Goal: Task Accomplishment & Management: Manage account settings

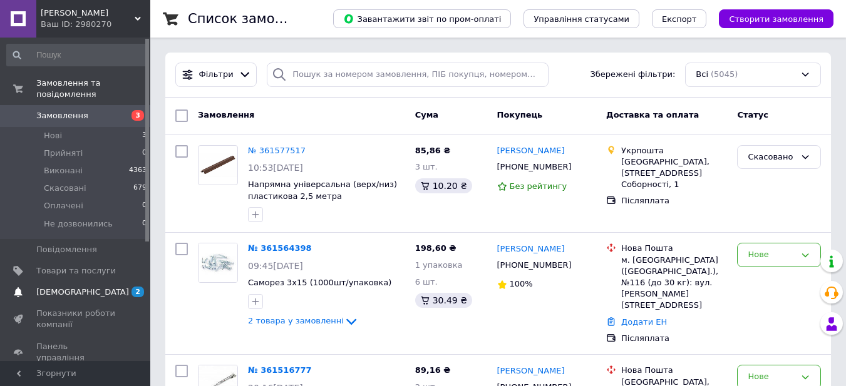
click at [93, 287] on span "[DEMOGRAPHIC_DATA]" at bounding box center [76, 292] width 80 height 11
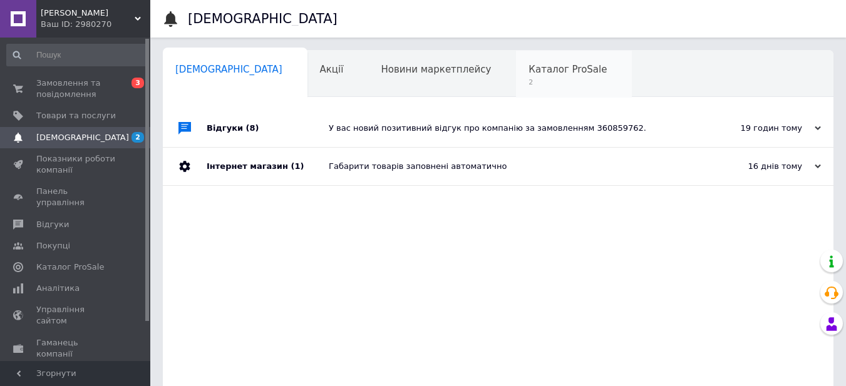
click at [528, 71] on span "Каталог ProSale" at bounding box center [567, 69] width 78 height 11
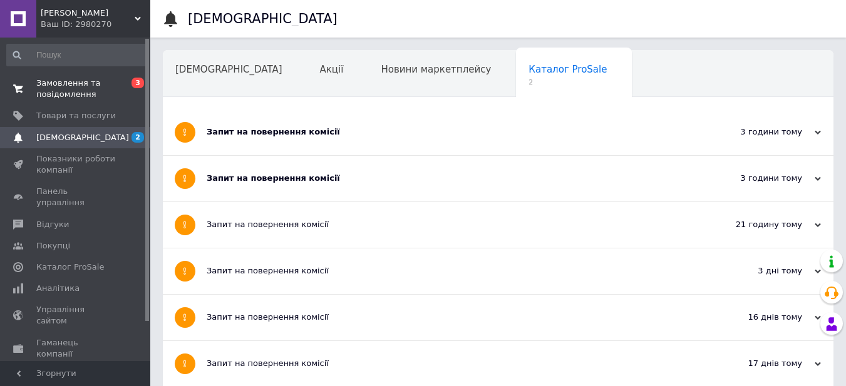
click at [85, 90] on span "Замовлення та повідомлення" at bounding box center [76, 89] width 80 height 23
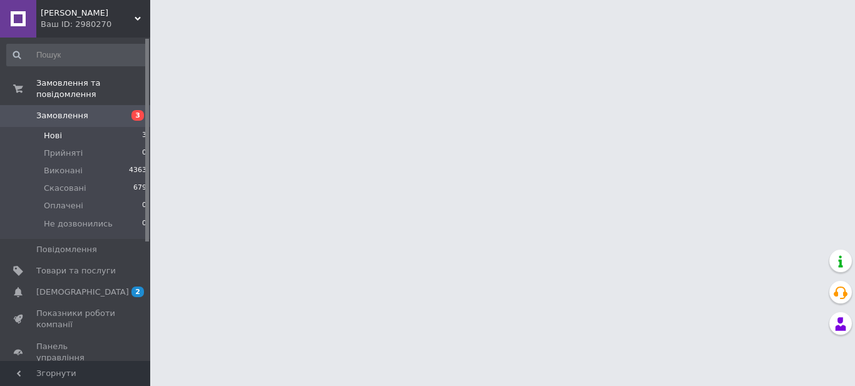
click at [71, 127] on li "Нові 3" at bounding box center [77, 136] width 154 height 18
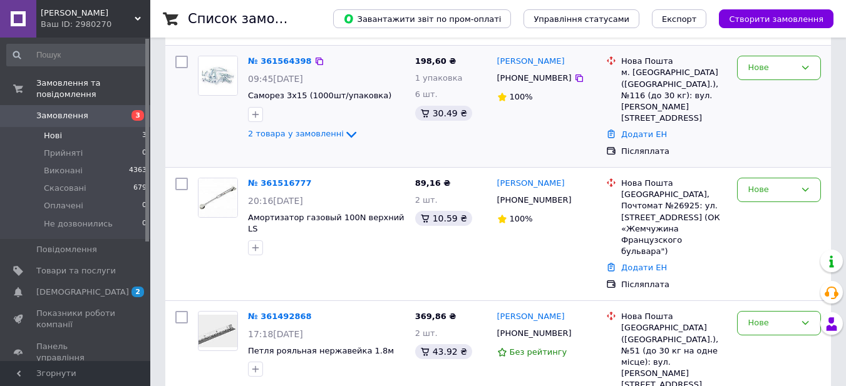
scroll to position [136, 0]
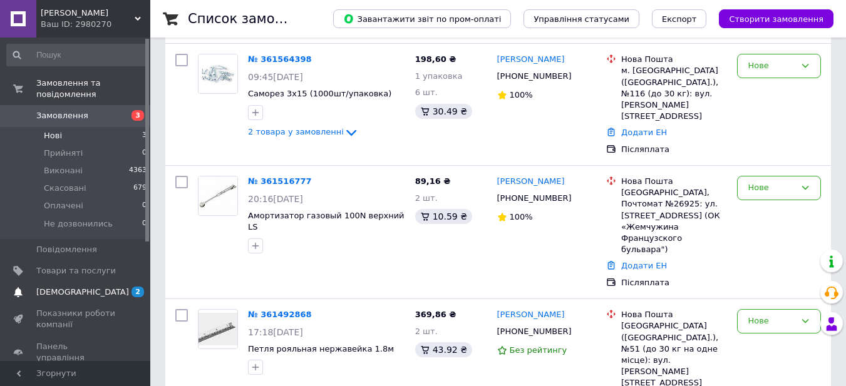
click at [64, 282] on link "[DEMOGRAPHIC_DATA] 2" at bounding box center [77, 292] width 154 height 21
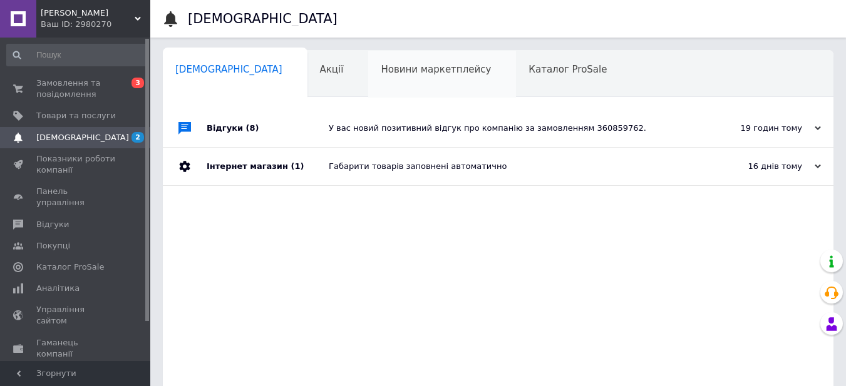
click at [368, 57] on div "Новини маркетплейсу 0" at bounding box center [442, 75] width 148 height 48
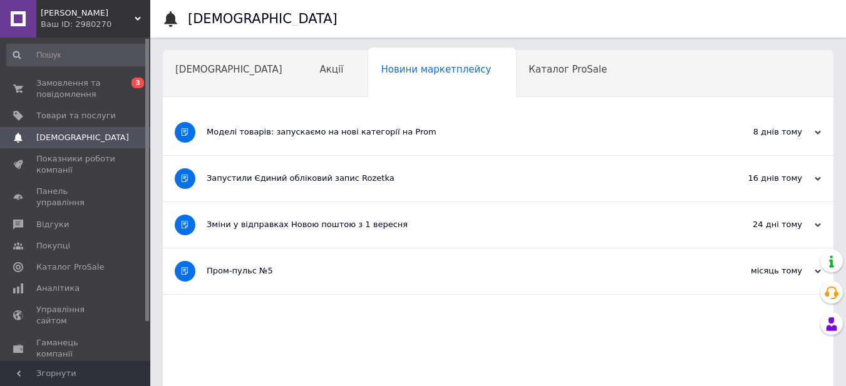
click at [307, 71] on div "Акції" at bounding box center [337, 75] width 61 height 48
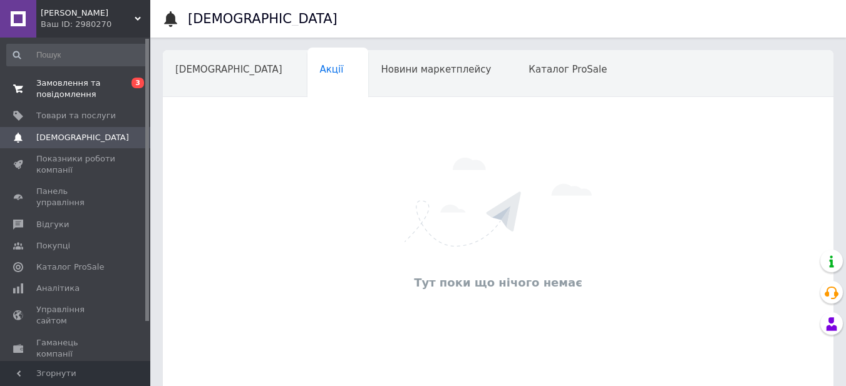
click at [67, 101] on link "Замовлення та повідомлення 0 3" at bounding box center [77, 89] width 154 height 33
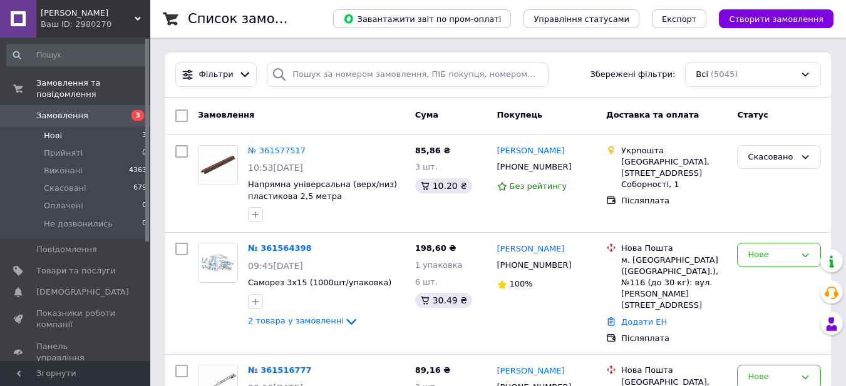
click at [59, 130] on span "Нові" at bounding box center [53, 135] width 18 height 11
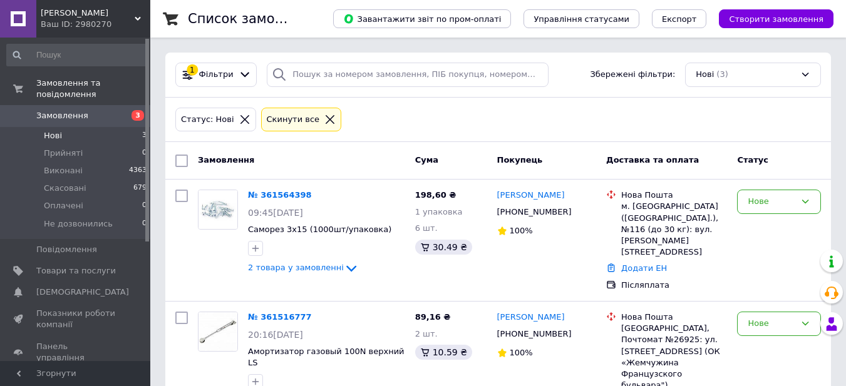
click at [100, 127] on li "Нові 3" at bounding box center [77, 136] width 154 height 18
click at [760, 197] on div "Нове" at bounding box center [772, 201] width 48 height 13
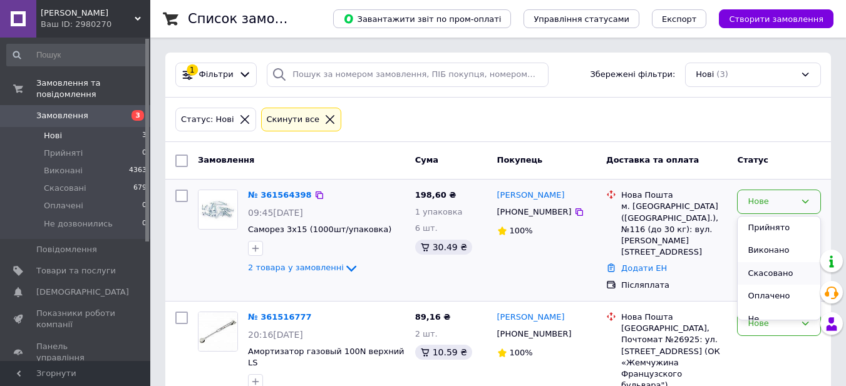
click at [758, 274] on li "Скасовано" at bounding box center [779, 273] width 83 height 23
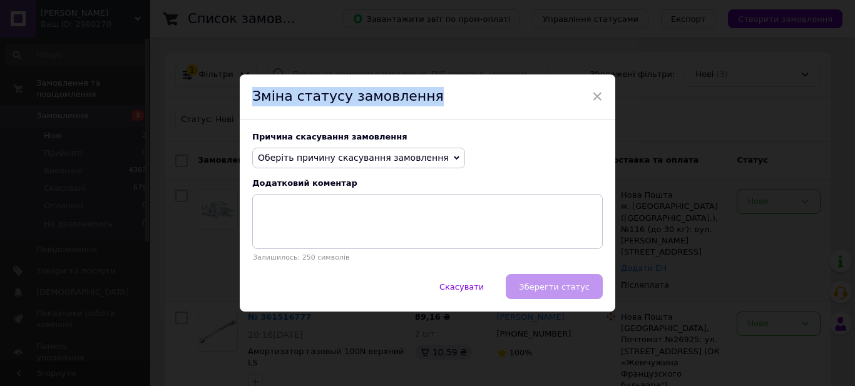
click at [601, 94] on span "×" at bounding box center [597, 96] width 11 height 21
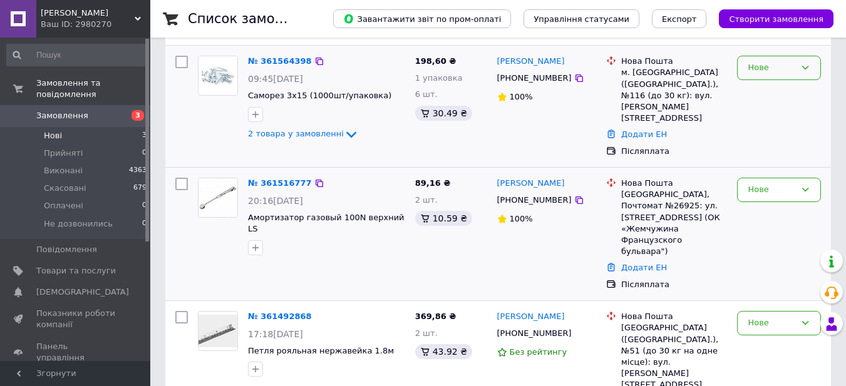
scroll to position [136, 0]
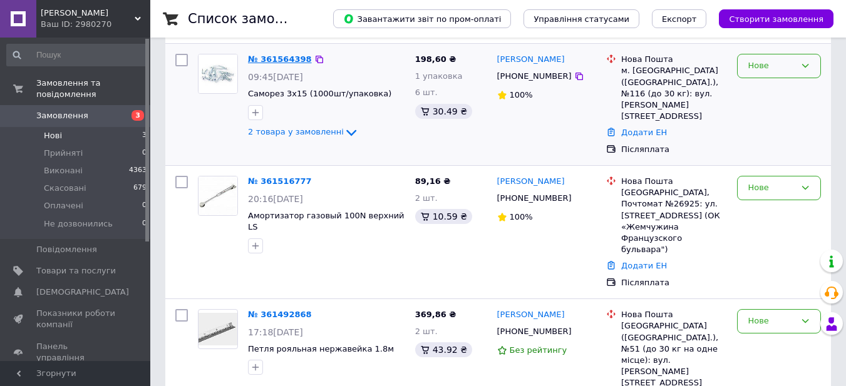
click at [275, 56] on link "№ 361564398" at bounding box center [280, 58] width 64 height 9
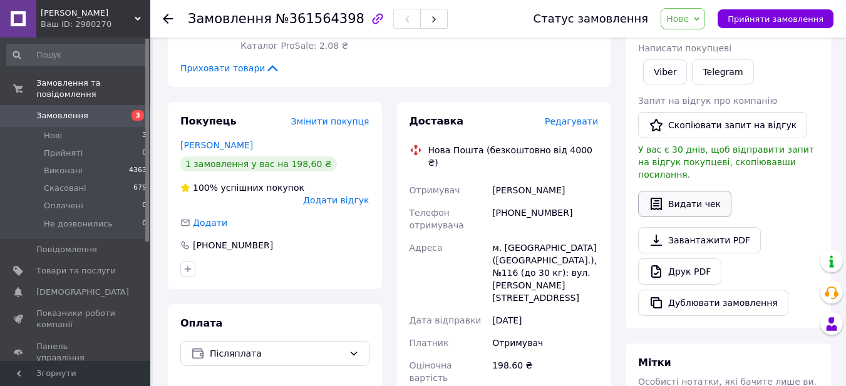
scroll to position [162, 0]
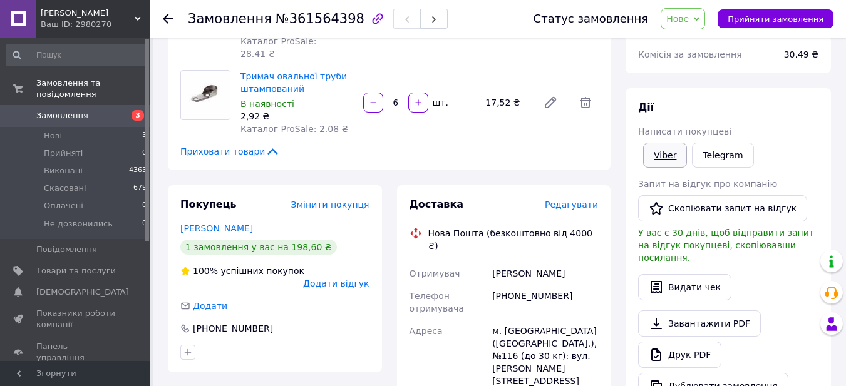
click at [659, 154] on link "Viber" at bounding box center [665, 155] width 44 height 25
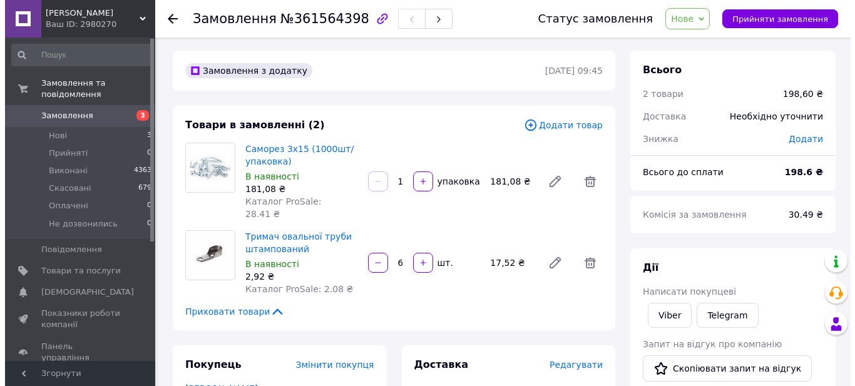
scroll to position [0, 0]
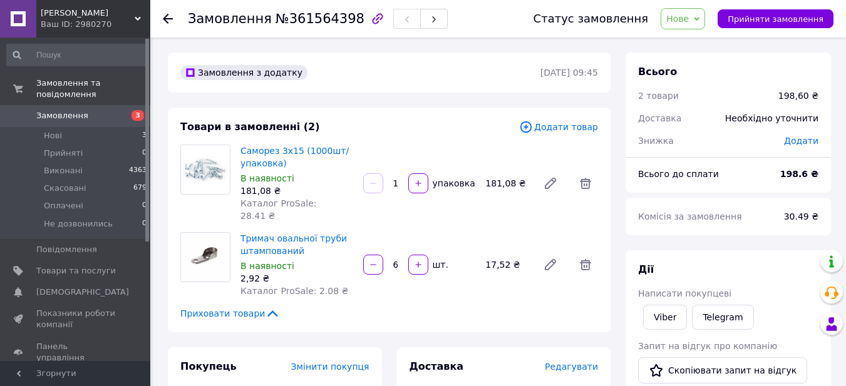
click at [689, 21] on span "Нове" at bounding box center [677, 19] width 23 height 10
click at [692, 88] on li "Скасовано" at bounding box center [701, 81] width 81 height 19
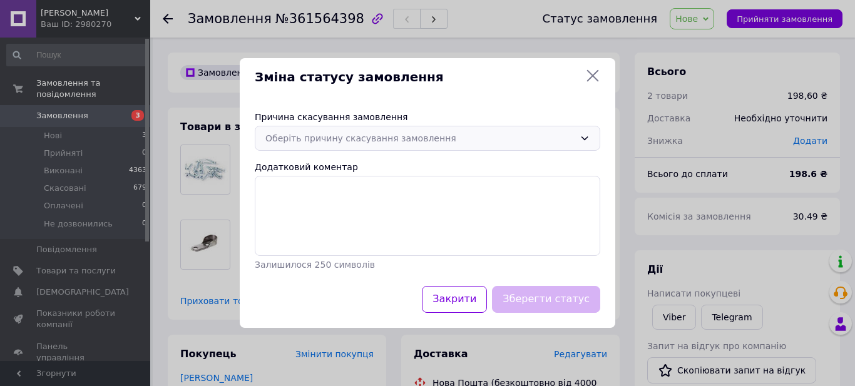
click at [383, 142] on div "Оберіть причину скасування замовлення" at bounding box center [419, 138] width 309 height 14
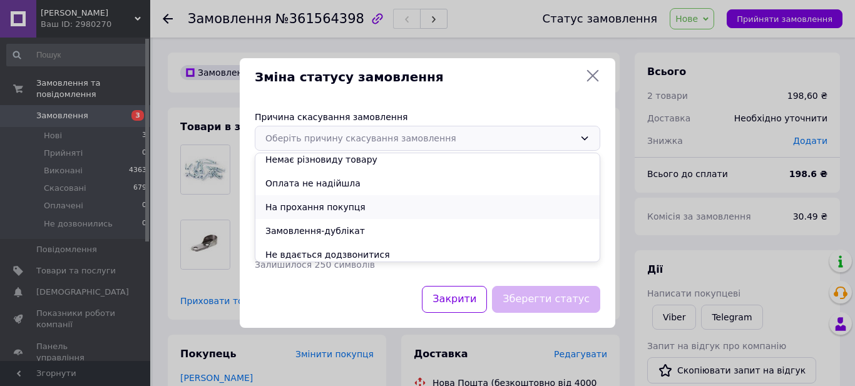
scroll to position [58, 0]
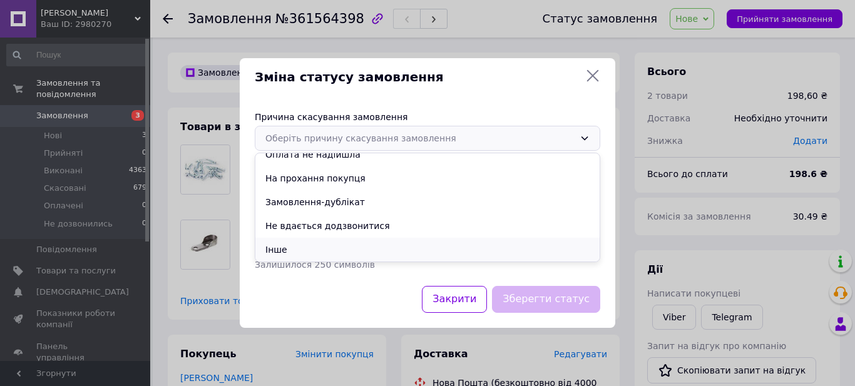
click at [305, 250] on li "Інше" at bounding box center [427, 250] width 344 height 24
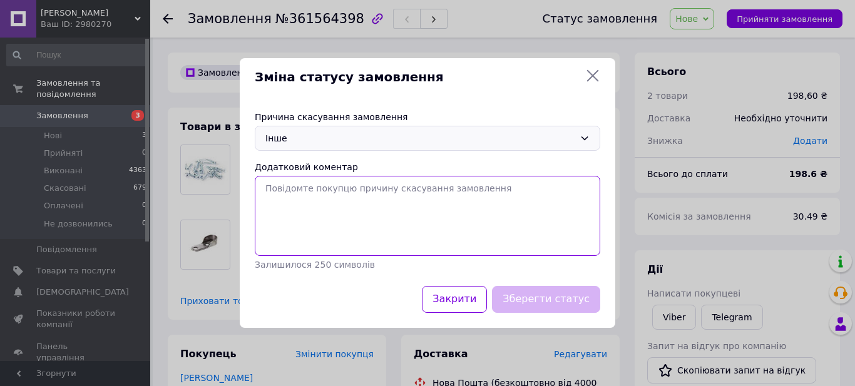
click at [388, 222] on textarea "Додатковий коментар" at bounding box center [428, 216] width 346 height 80
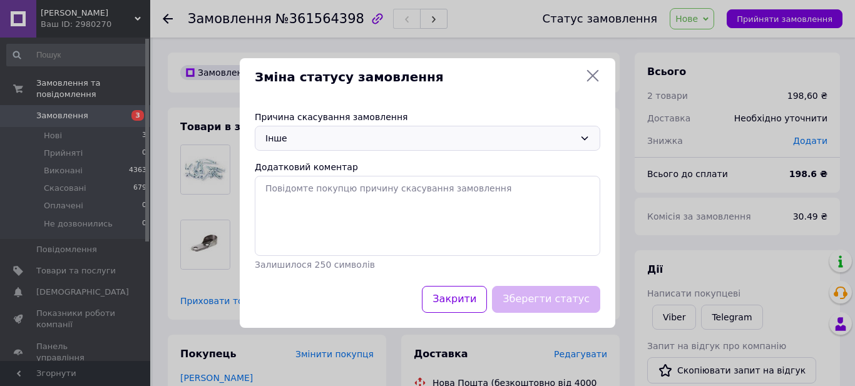
click at [583, 138] on icon at bounding box center [585, 139] width 7 height 4
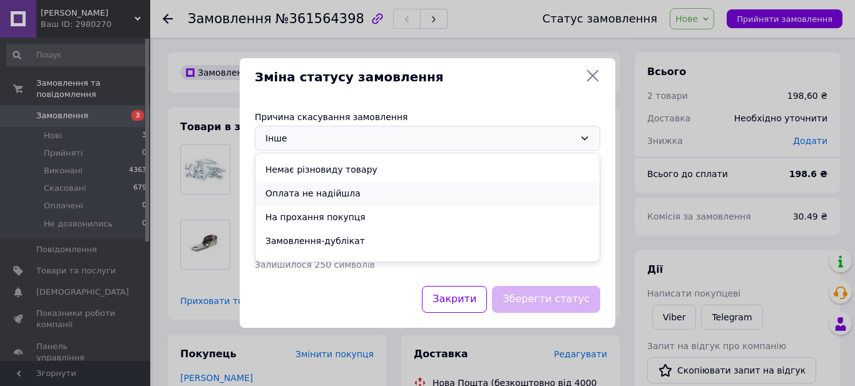
scroll to position [0, 0]
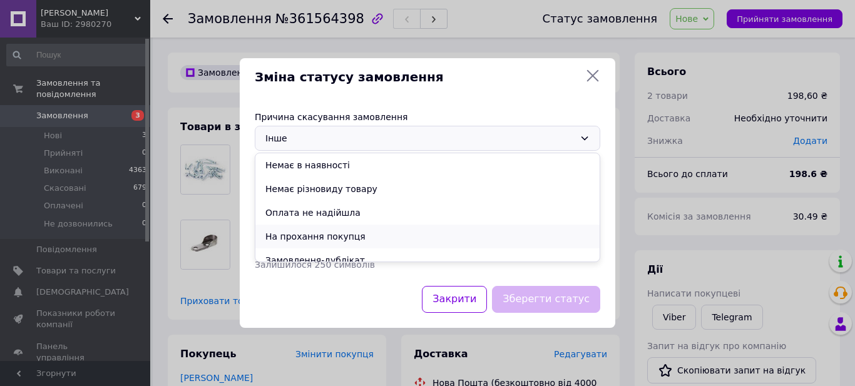
click at [380, 235] on li "На прохання покупця" at bounding box center [427, 237] width 344 height 24
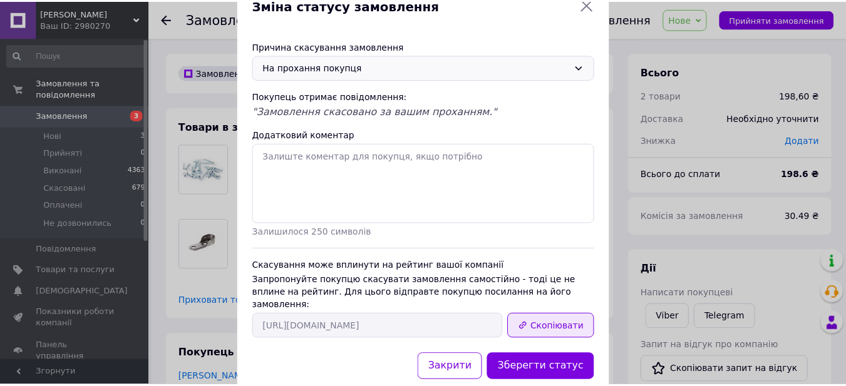
scroll to position [56, 0]
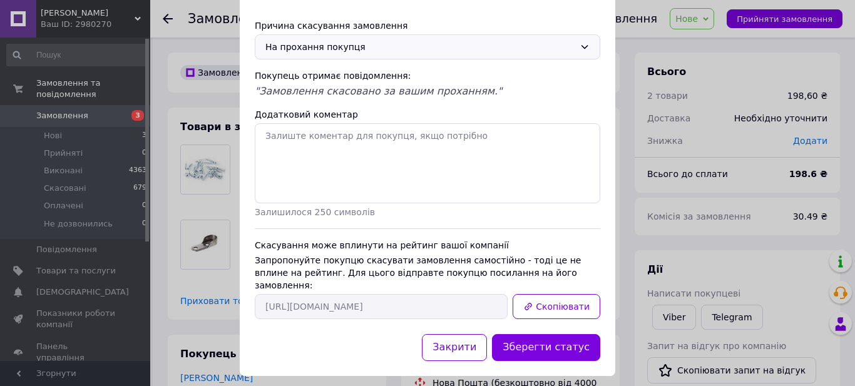
click at [565, 336] on button "Зберегти статус" at bounding box center [546, 347] width 108 height 27
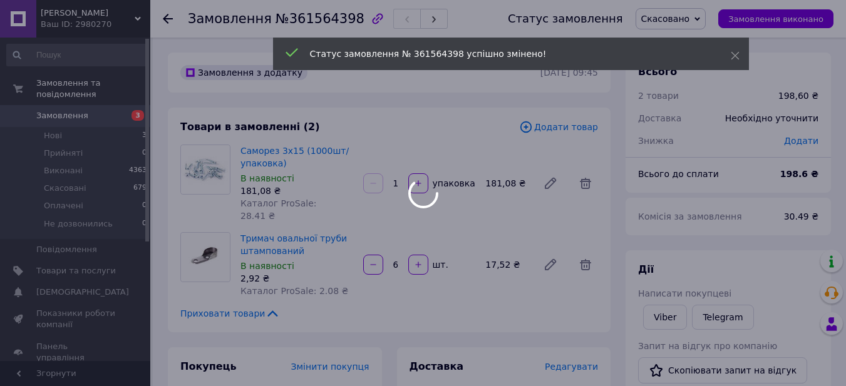
click at [174, 24] on div at bounding box center [423, 193] width 846 height 386
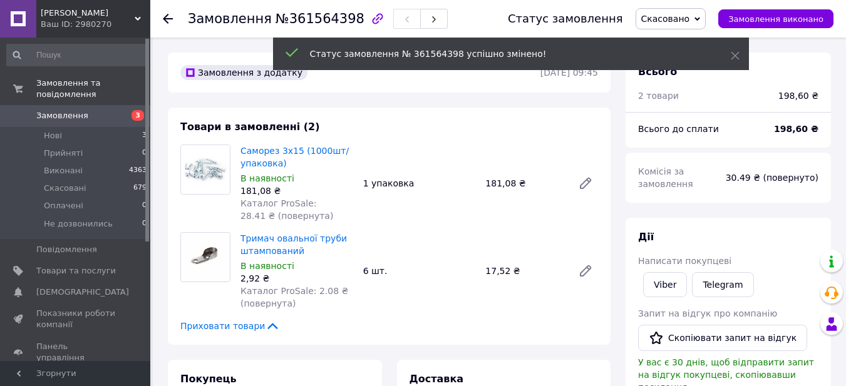
click at [170, 23] on icon at bounding box center [168, 19] width 10 height 10
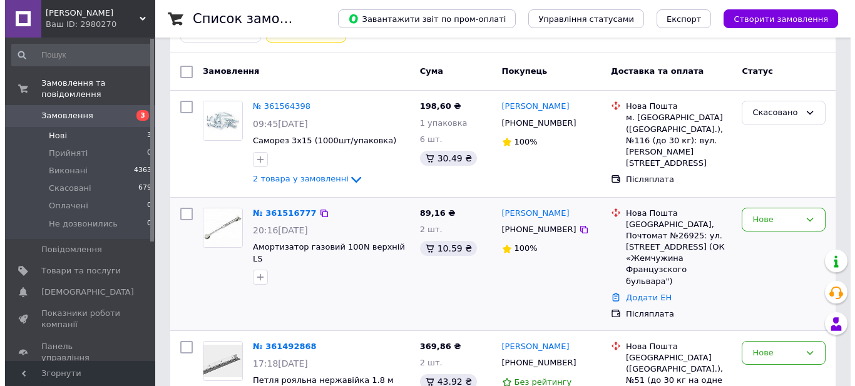
scroll to position [136, 0]
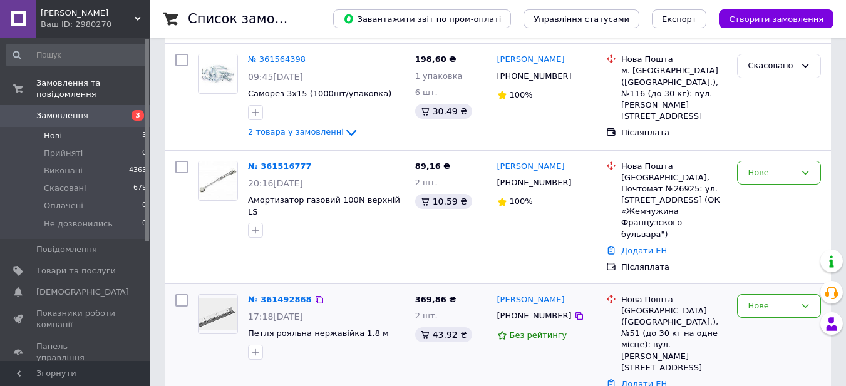
click at [263, 295] on link "№ 361492868" at bounding box center [280, 299] width 64 height 9
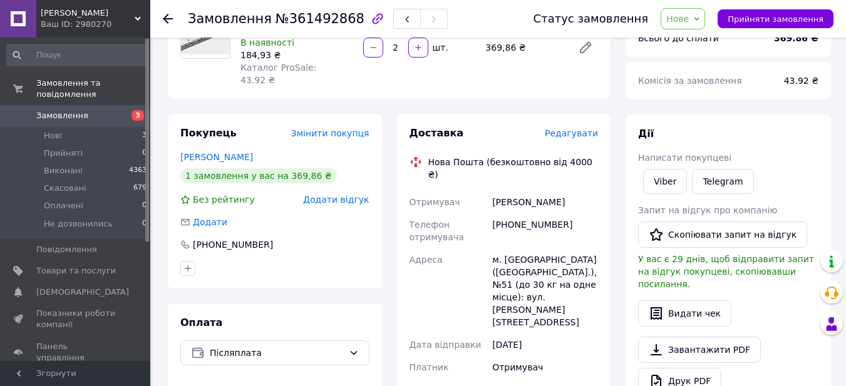
click at [557, 128] on span "Редагувати" at bounding box center [571, 133] width 53 height 10
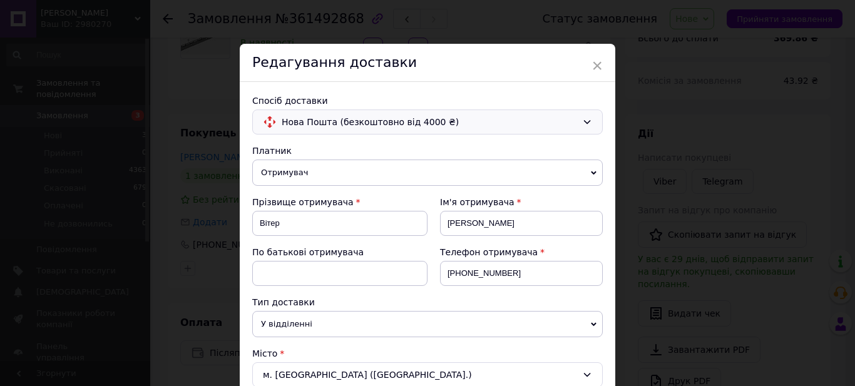
click at [371, 126] on span "Нова Пошта (безкоштовно від 4000 ₴)" at bounding box center [430, 122] width 296 height 14
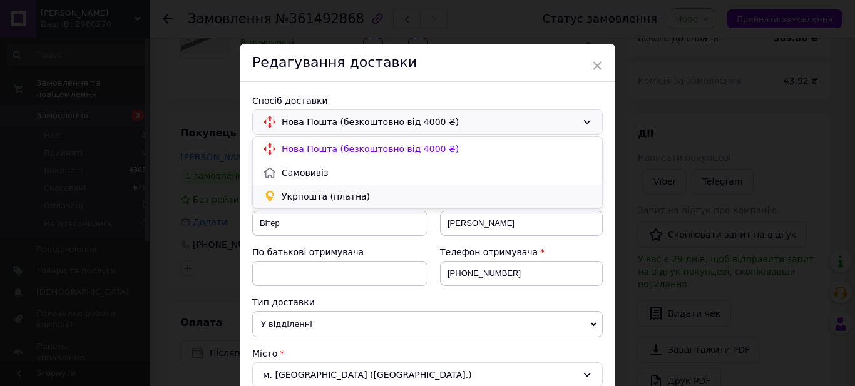
click at [358, 193] on span "Укрпошта (платна)" at bounding box center [437, 196] width 311 height 13
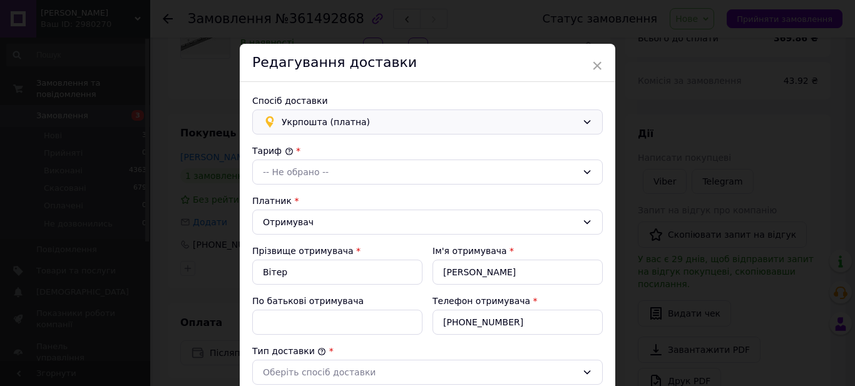
type input "369.86"
click at [346, 177] on div "-- Не обрано --" at bounding box center [420, 172] width 314 height 14
click at [334, 202] on li "Стандарт" at bounding box center [427, 199] width 349 height 24
click at [338, 173] on div "Стандарт" at bounding box center [420, 172] width 314 height 14
click at [331, 223] on li "Експрес" at bounding box center [427, 223] width 349 height 24
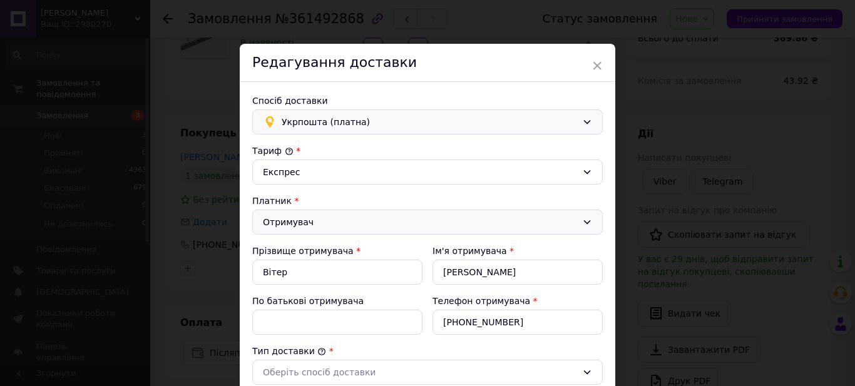
click at [329, 222] on div "Отримувач" at bounding box center [420, 222] width 314 height 14
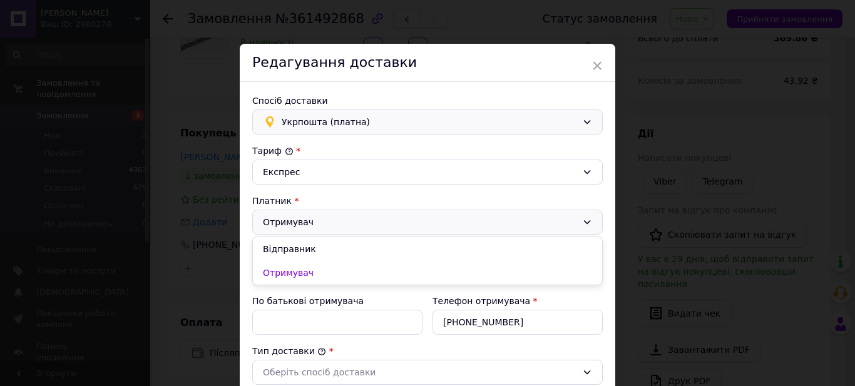
click at [327, 220] on div "Отримувач" at bounding box center [420, 222] width 314 height 14
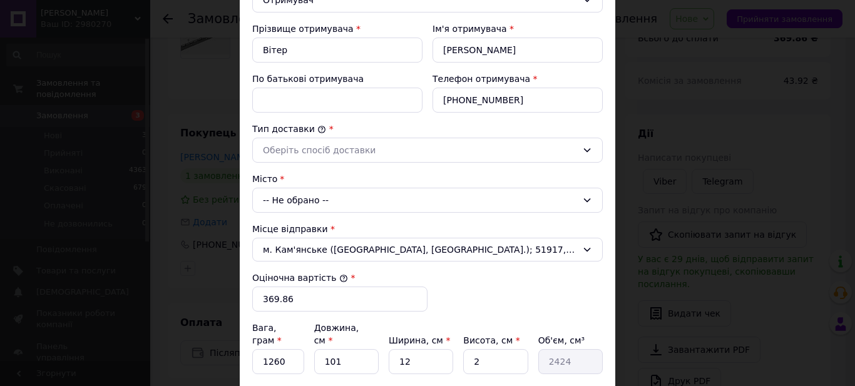
scroll to position [250, 0]
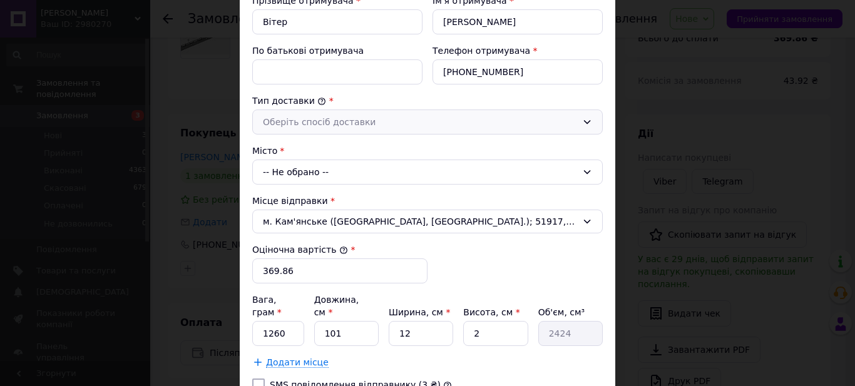
click at [343, 128] on div "Оберіть спосіб доставки" at bounding box center [420, 122] width 314 height 14
click at [339, 154] on li "Склад - склад" at bounding box center [427, 149] width 349 height 24
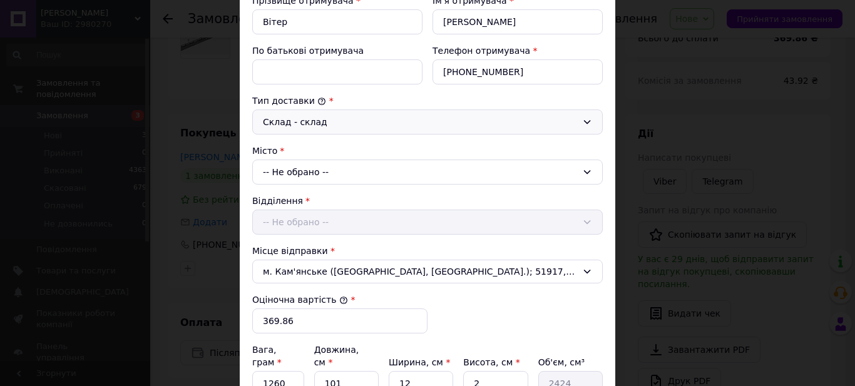
click at [327, 174] on div "-- Не обрано --" at bounding box center [427, 172] width 351 height 25
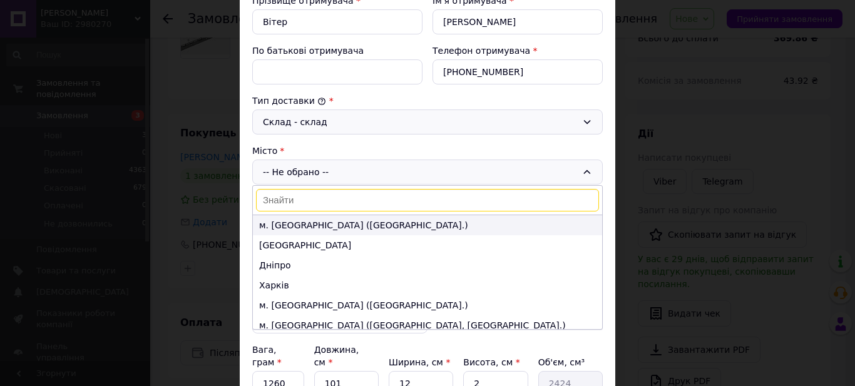
click at [321, 229] on li "м. [GEOGRAPHIC_DATA] ([GEOGRAPHIC_DATA].)" at bounding box center [427, 225] width 349 height 20
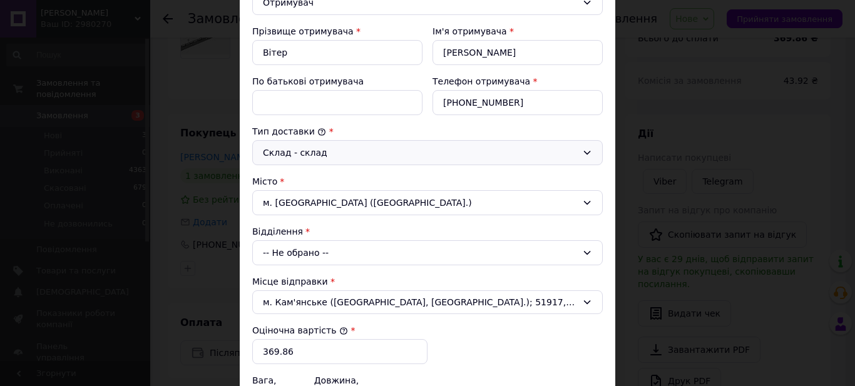
scroll to position [248, 0]
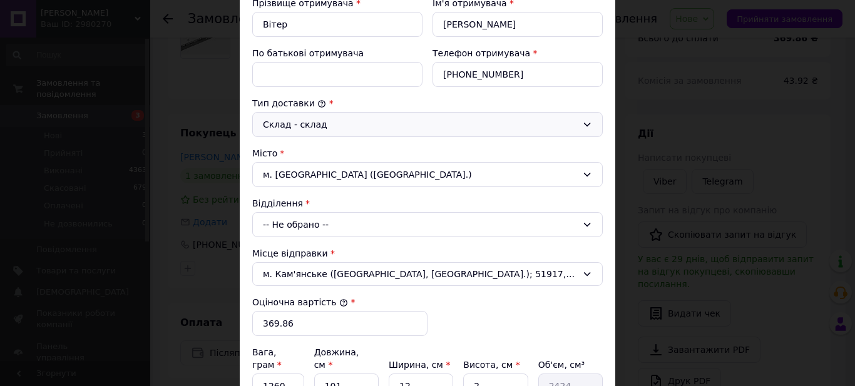
click at [297, 224] on div "-- Не обрано --" at bounding box center [427, 224] width 351 height 25
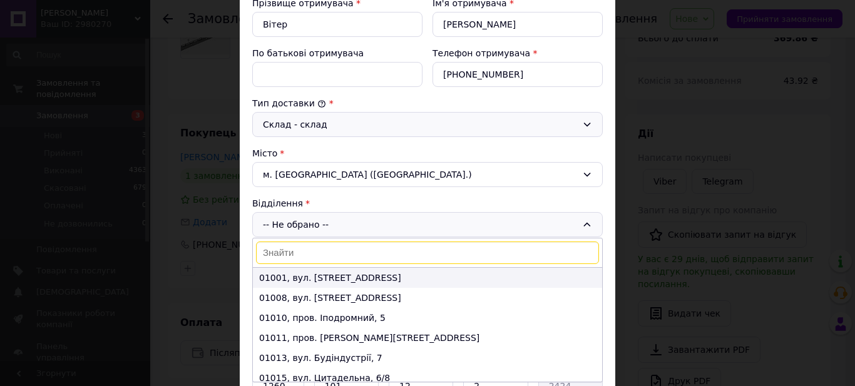
paste input "01133"
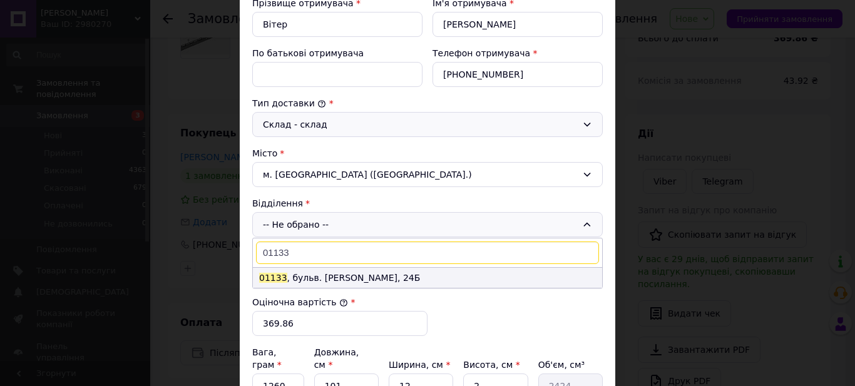
type input "01133"
click at [326, 276] on li "01133 , бульв. [PERSON_NAME], 24Б" at bounding box center [427, 278] width 349 height 20
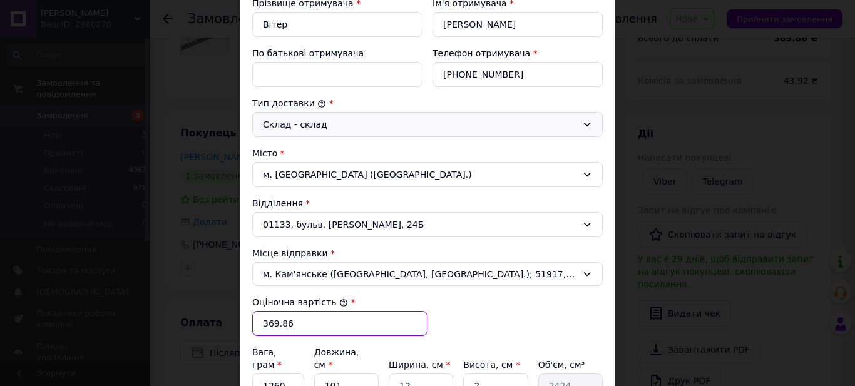
click at [330, 322] on input "369.86" at bounding box center [339, 323] width 175 height 25
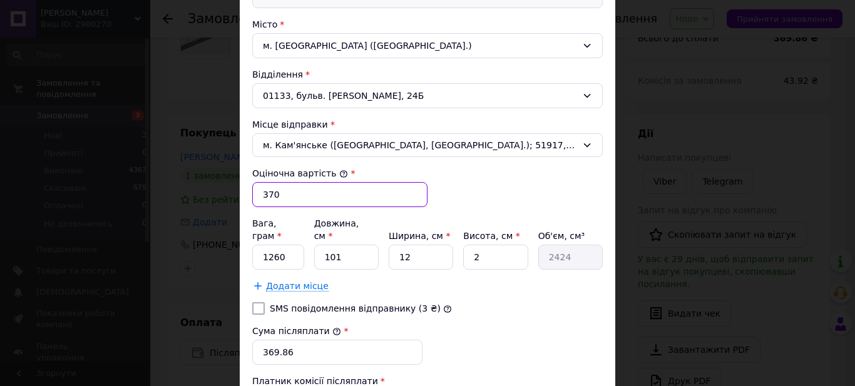
scroll to position [415, 0]
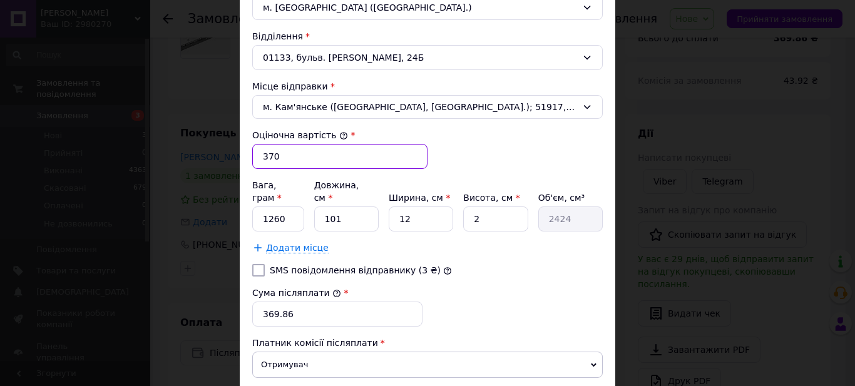
type input "370"
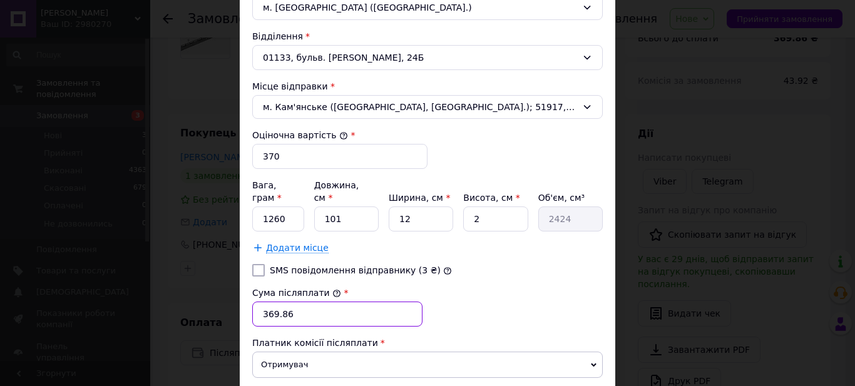
click at [321, 302] on input "369.86" at bounding box center [337, 314] width 170 height 25
type input "370"
click at [289, 210] on input "1260" at bounding box center [278, 219] width 52 height 25
type input "1"
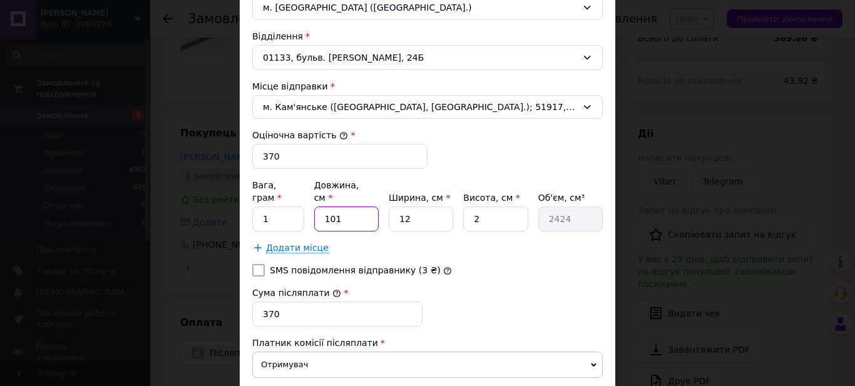
click at [358, 207] on input "101" at bounding box center [346, 219] width 64 height 25
click at [358, 209] on input "101" at bounding box center [346, 219] width 64 height 25
type input "4"
type input "96"
type input "40"
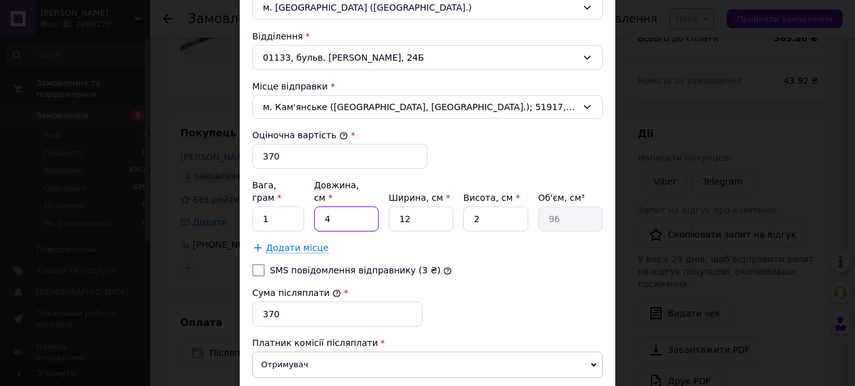
type input "960"
type input "40"
type input "4"
type input "320"
type input "40"
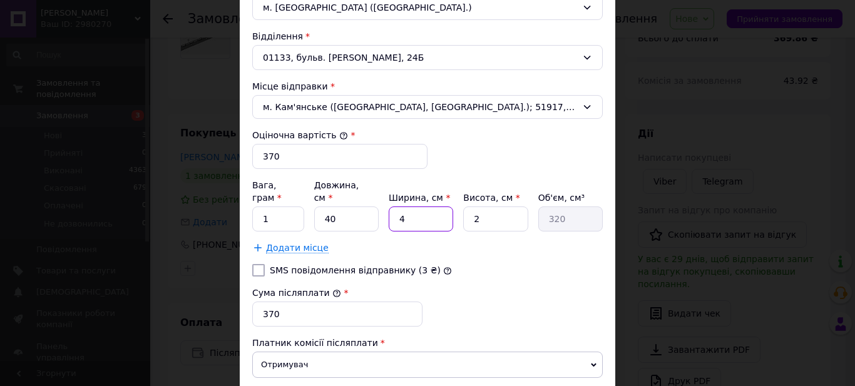
type input "3200"
type input "40"
type input "5"
type input "8000"
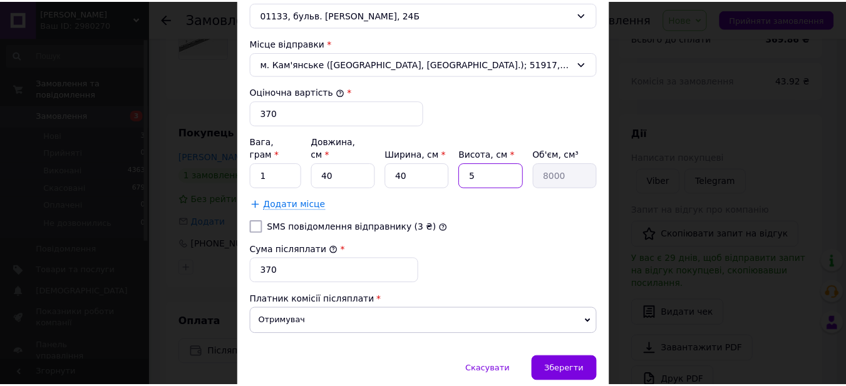
scroll to position [498, 0]
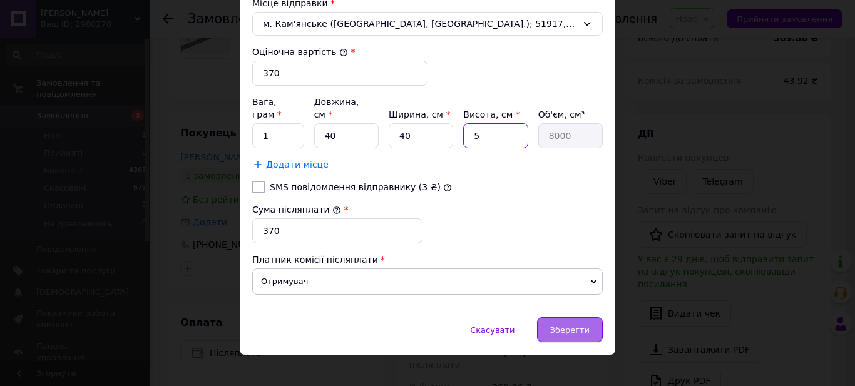
type input "5"
click at [570, 326] on span "Зберегти" at bounding box center [569, 330] width 39 height 9
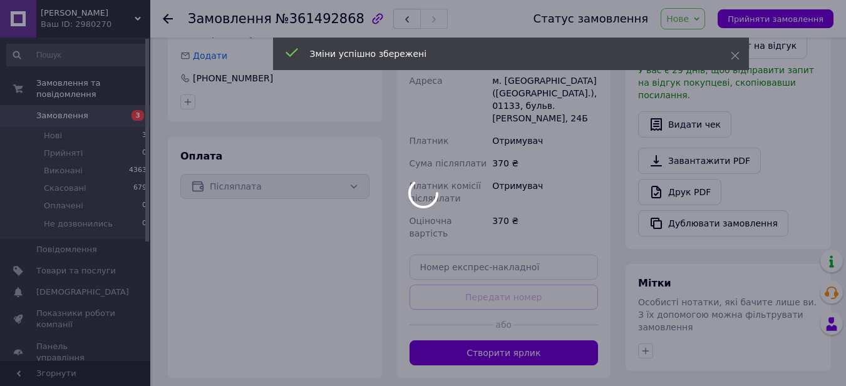
scroll to position [303, 0]
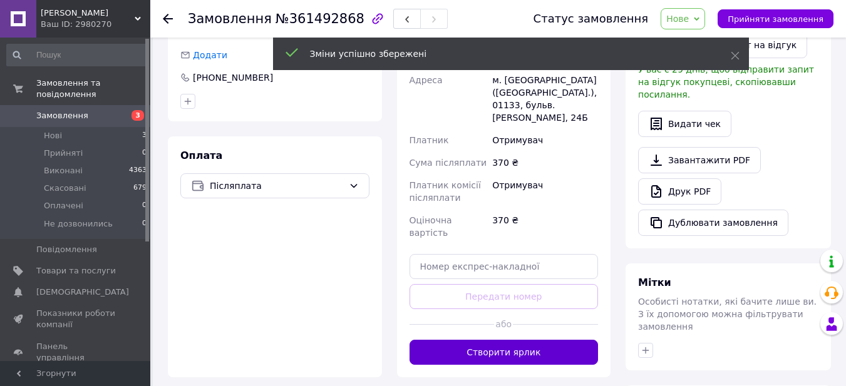
click at [548, 340] on button "Створити ярлик" at bounding box center [504, 352] width 189 height 25
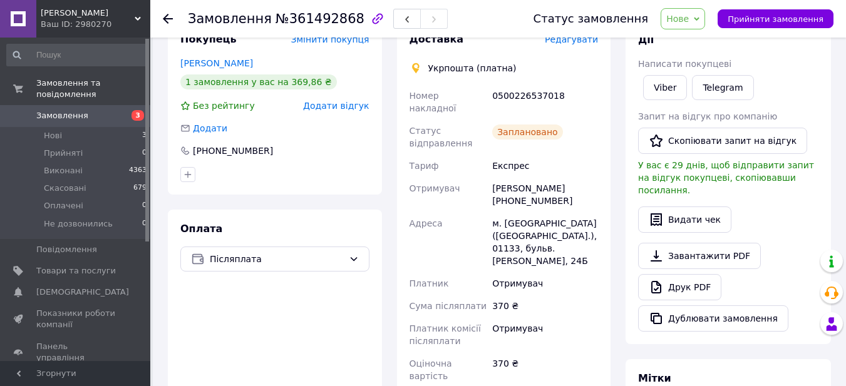
scroll to position [136, 0]
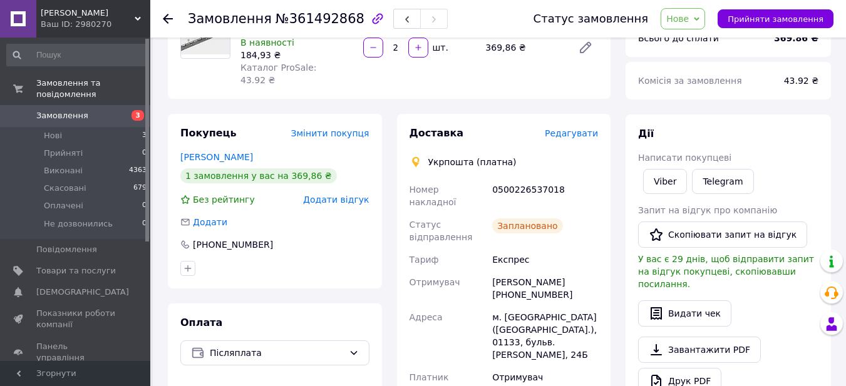
click at [699, 18] on icon at bounding box center [697, 19] width 6 height 6
click at [704, 66] on li "Виконано" at bounding box center [701, 62] width 81 height 19
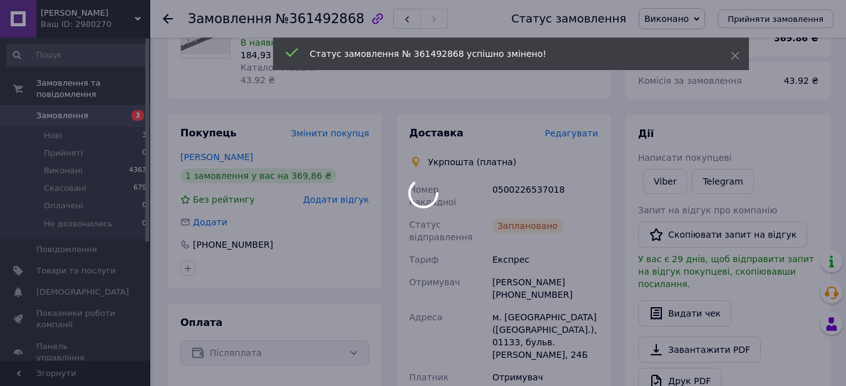
click at [540, 171] on div at bounding box center [423, 193] width 846 height 386
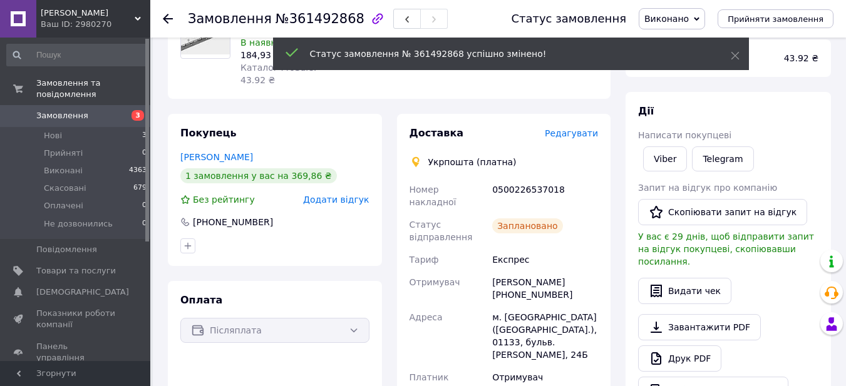
click at [532, 178] on div "0500226537018" at bounding box center [545, 195] width 111 height 35
copy div "0500226537018"
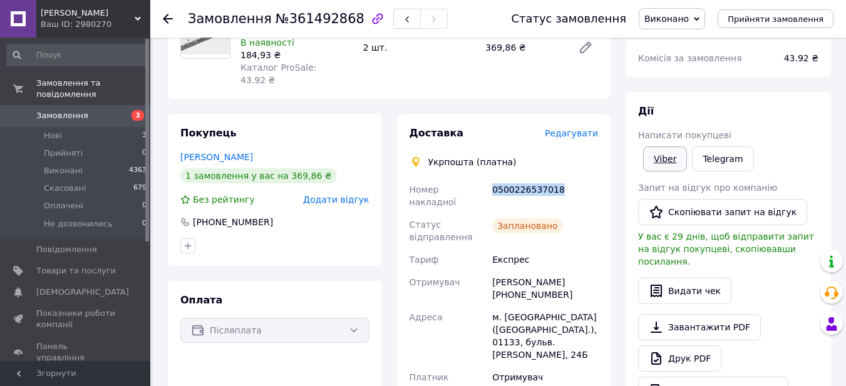
click at [646, 155] on link "Viber" at bounding box center [665, 159] width 44 height 25
copy div "0500226537018"
click at [672, 150] on link "Viber" at bounding box center [665, 159] width 44 height 25
click at [166, 19] on use at bounding box center [168, 19] width 10 height 10
